Goal: Navigation & Orientation: Find specific page/section

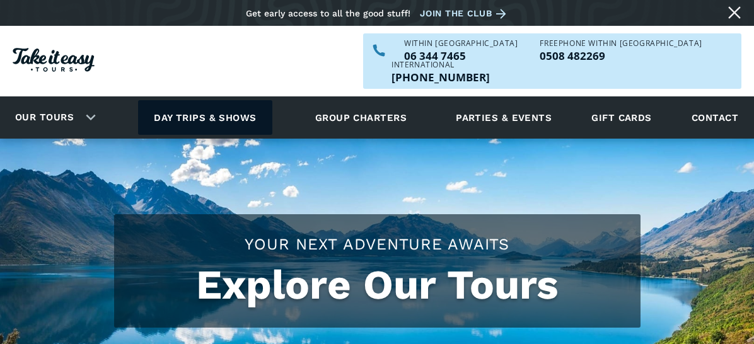
click at [247, 100] on link "Day trips & shows" at bounding box center [205, 117] width 134 height 35
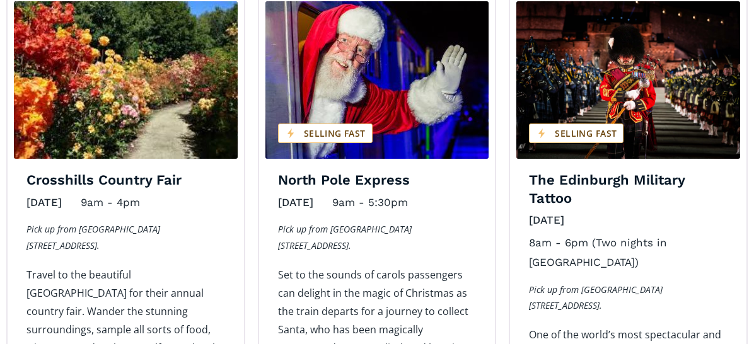
scroll to position [1512, 0]
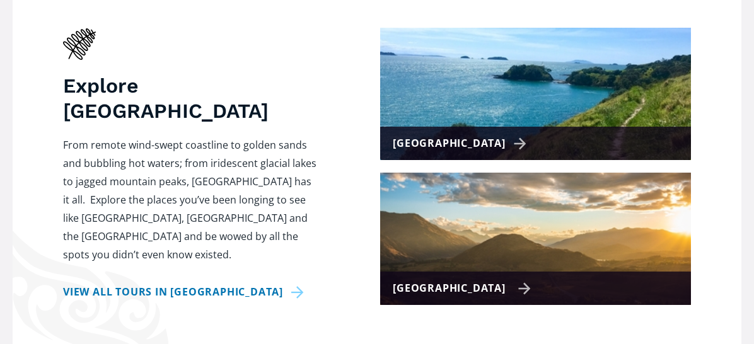
scroll to position [567, 0]
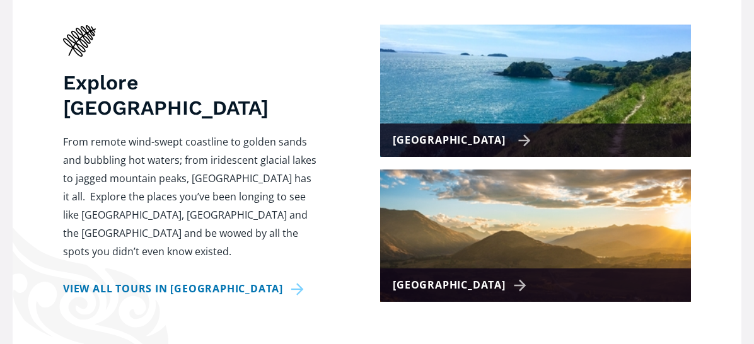
click at [498, 131] on div "[GEOGRAPHIC_DATA]" at bounding box center [462, 140] width 138 height 18
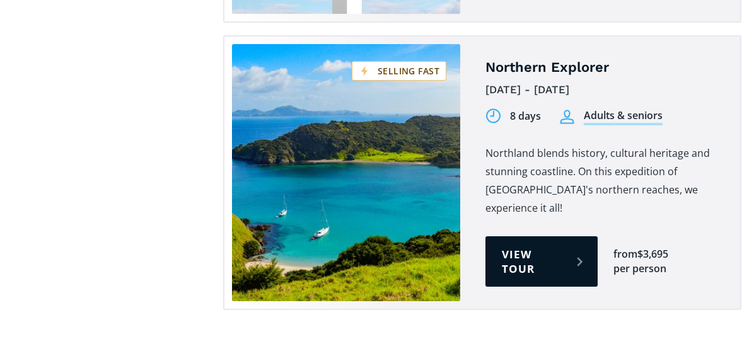
scroll to position [2394, 0]
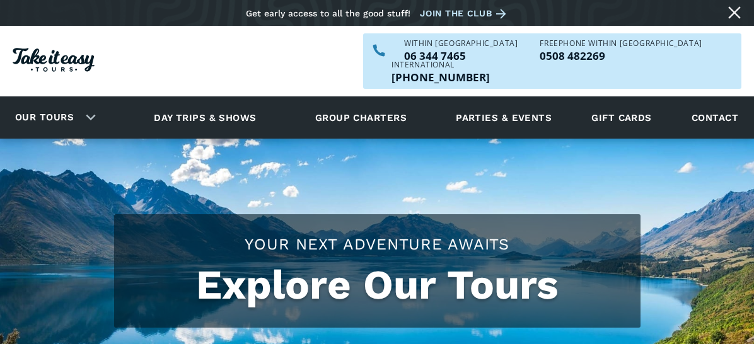
scroll to position [567, 0]
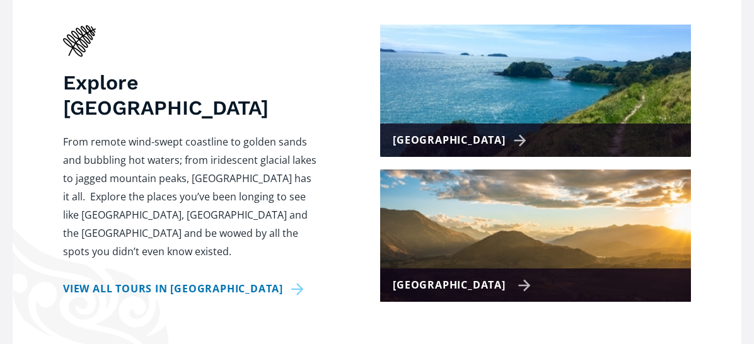
click at [495, 276] on div "[GEOGRAPHIC_DATA]" at bounding box center [462, 285] width 138 height 18
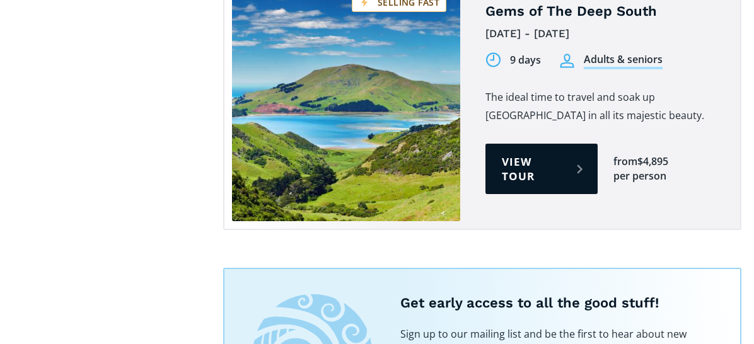
scroll to position [1512, 0]
